Goal: Find specific page/section: Find specific page/section

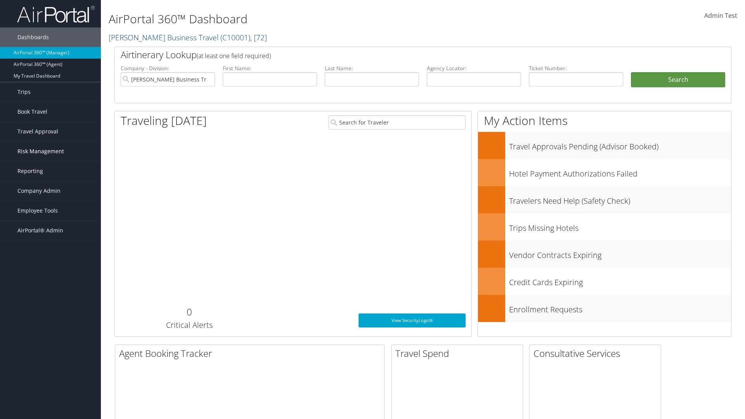
click at [50, 151] on span "Risk Management" at bounding box center [40, 151] width 47 height 19
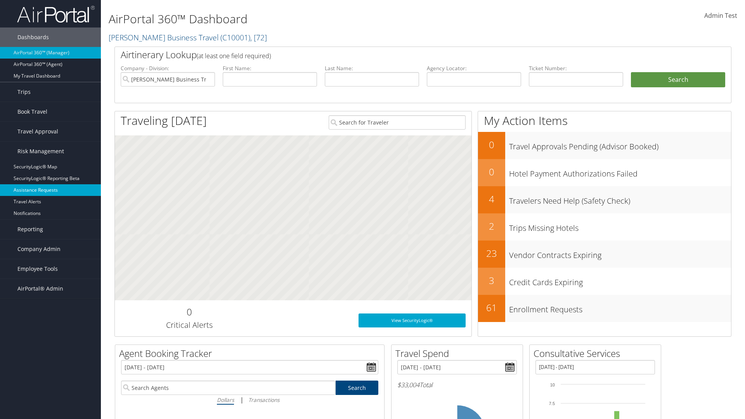
click at [50, 190] on link "Assistance Requests" at bounding box center [50, 190] width 101 height 12
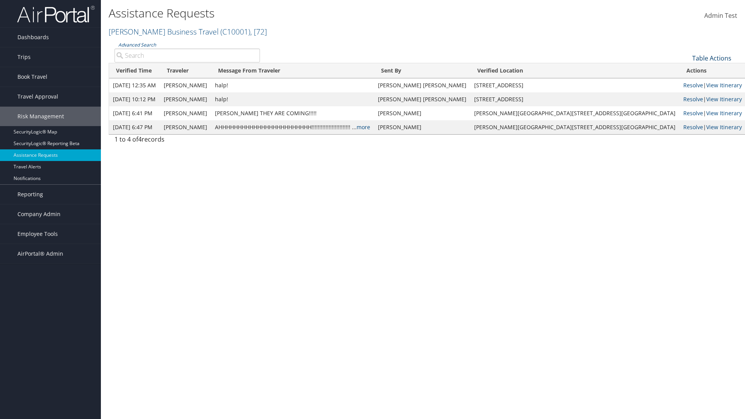
click at [712, 58] on link "Table Actions" at bounding box center [712, 58] width 39 height 9
click at [686, 83] on link "Page Length" at bounding box center [686, 83] width 102 height 13
